Goal: Transaction & Acquisition: Purchase product/service

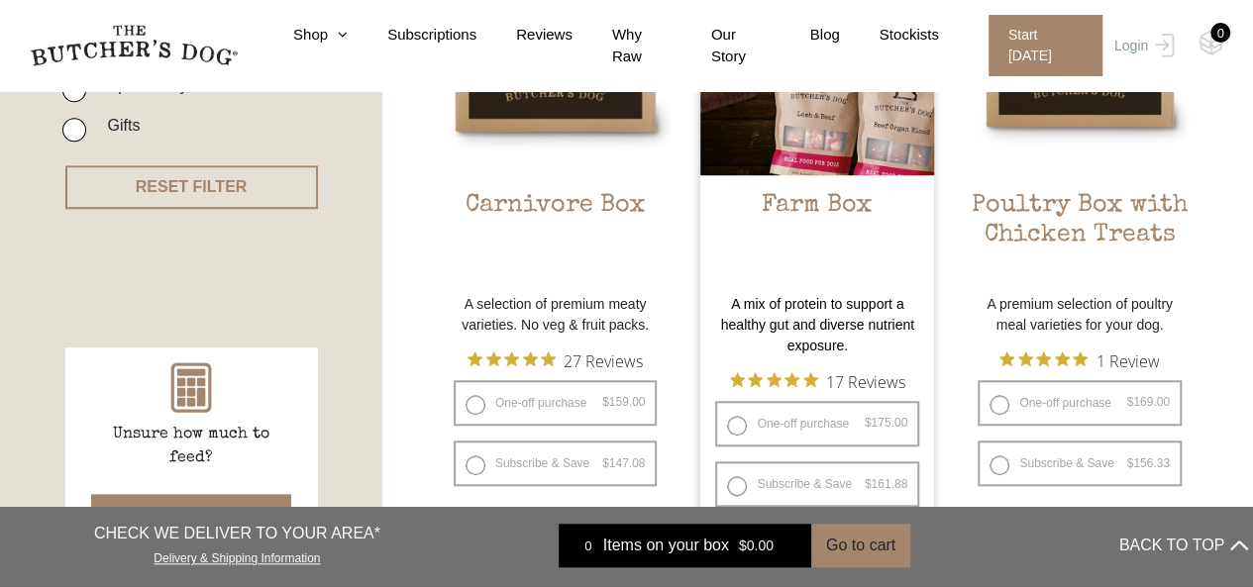
scroll to position [594, 0]
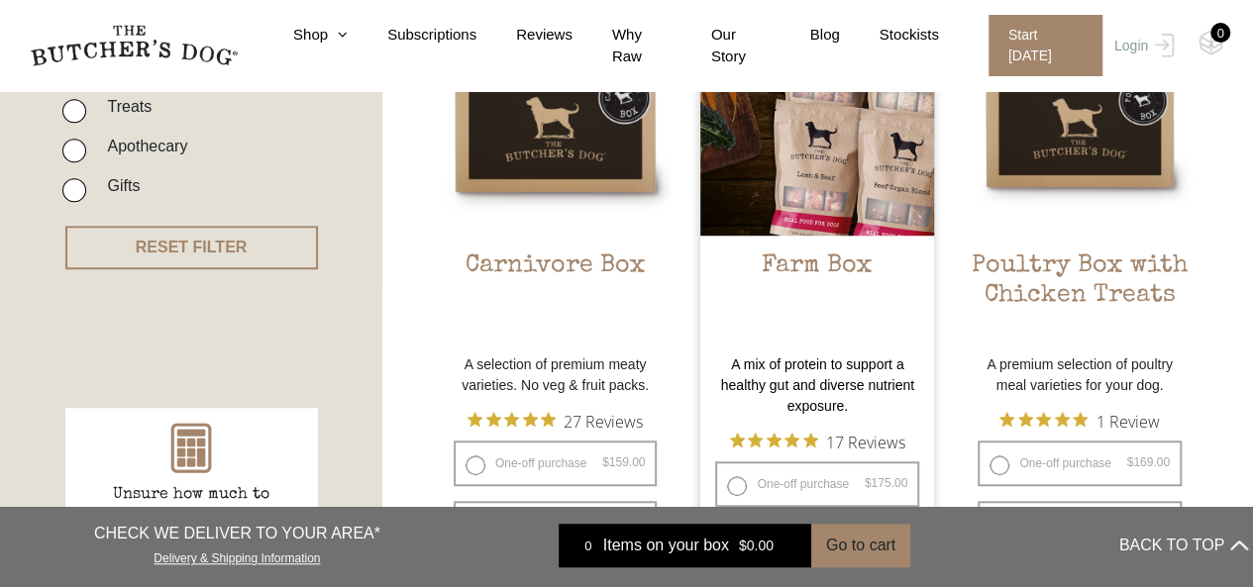
click at [816, 206] on img at bounding box center [817, 119] width 234 height 234
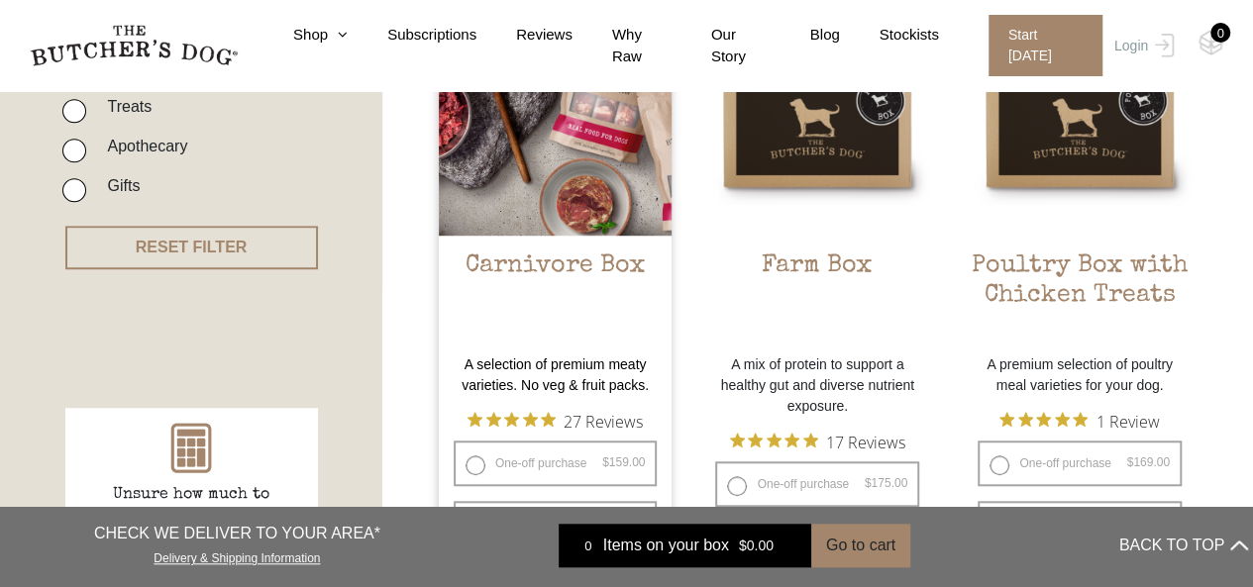
click at [560, 373] on p "A selection of premium meaty varieties. No veg & fruit packs." at bounding box center [556, 376] width 234 height 42
click at [544, 255] on h2 "Carnivore Box" at bounding box center [556, 298] width 234 height 93
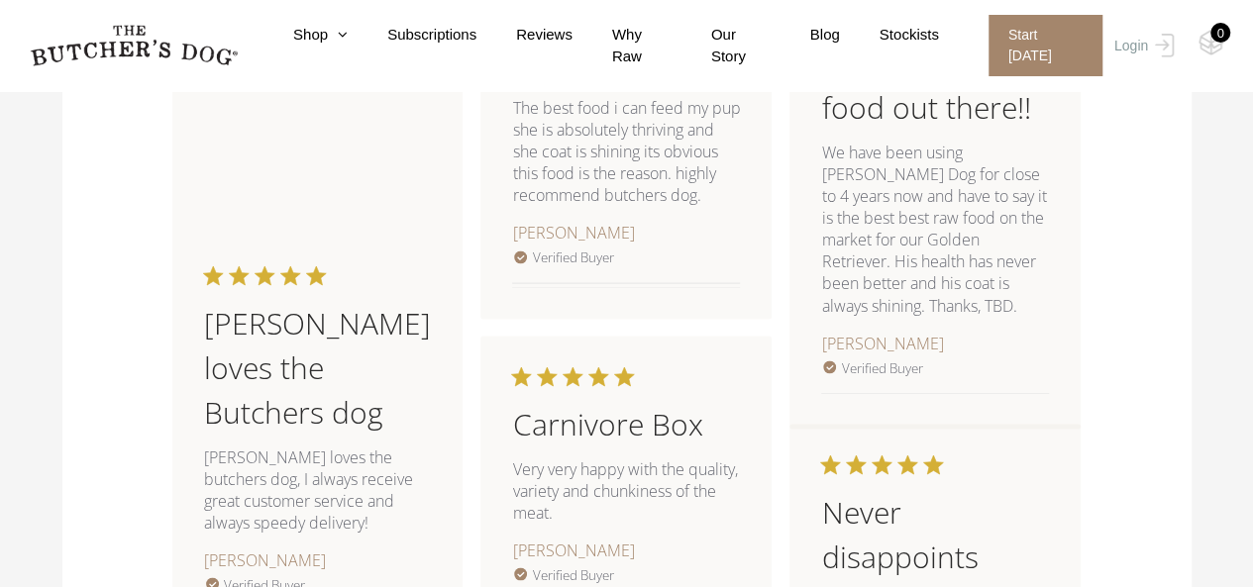
scroll to position [1684, 0]
